Goal: Information Seeking & Learning: Find specific fact

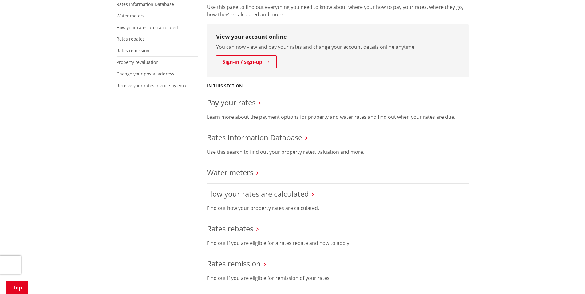
scroll to position [123, 0]
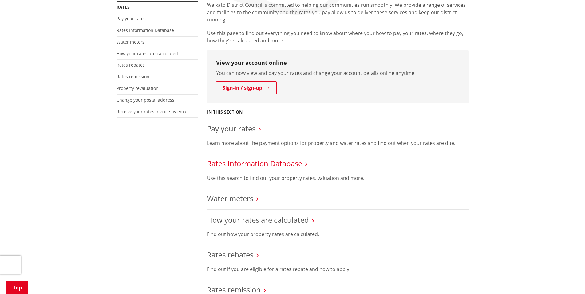
click at [263, 161] on link "Rates Information Database" at bounding box center [254, 164] width 95 height 10
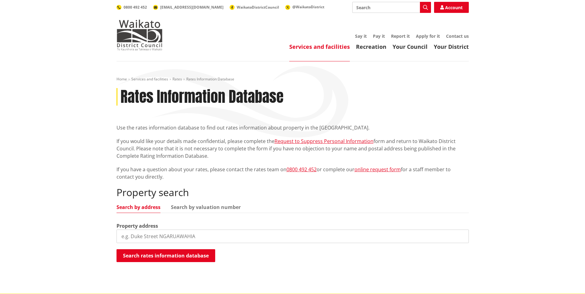
click at [164, 234] on input "search" at bounding box center [292, 237] width 352 height 14
paste input "[STREET_ADDRESS]"
type input "[STREET_ADDRESS]"
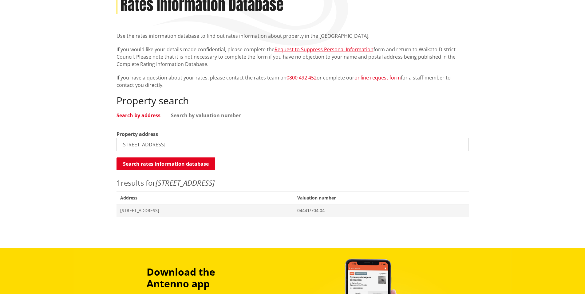
scroll to position [92, 0]
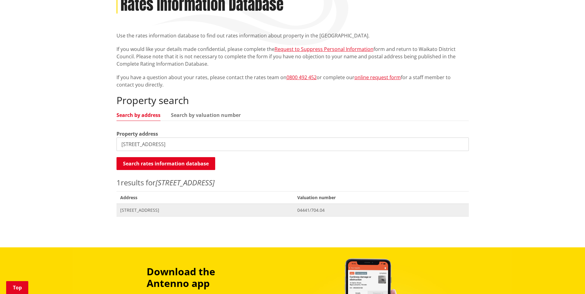
click at [148, 207] on span "Address 1146 Victoria Road TAUWHARE" at bounding box center [204, 210] width 177 height 13
